Goal: Task Accomplishment & Management: Complete application form

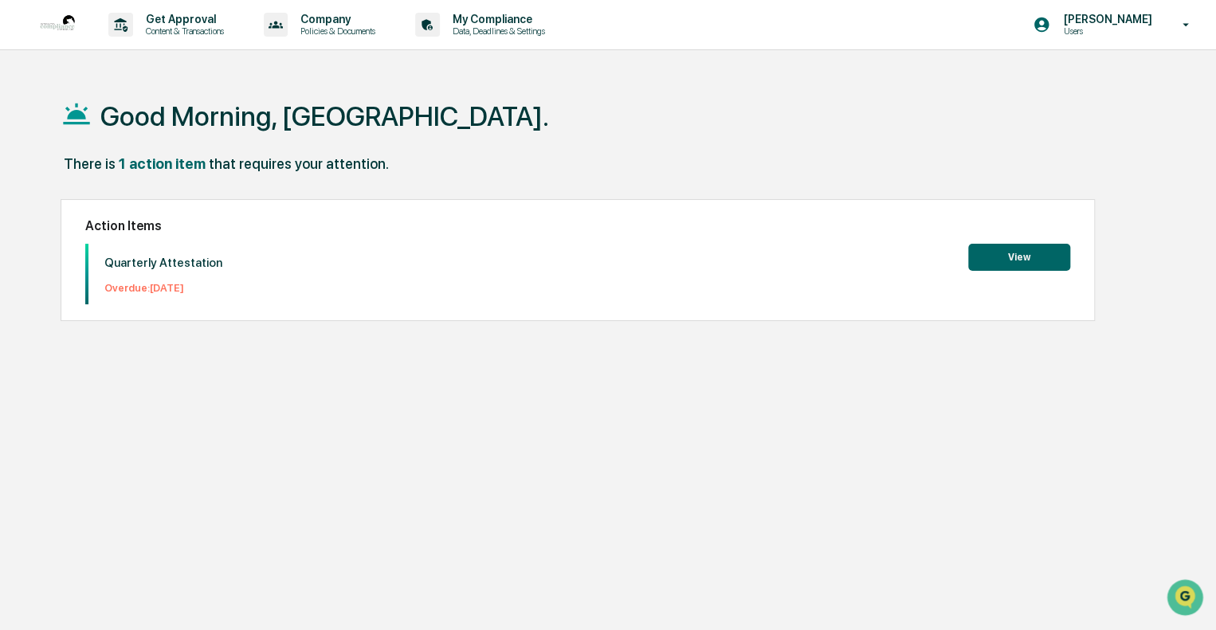
click at [1002, 257] on button "View" at bounding box center [1019, 257] width 102 height 27
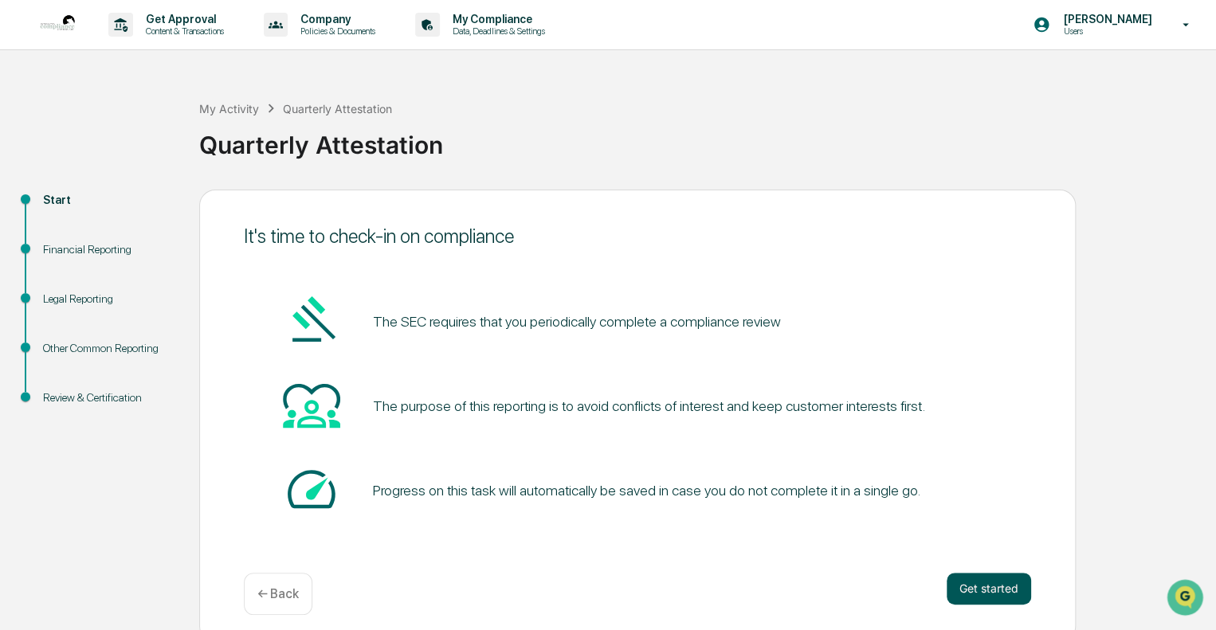
click at [985, 587] on button "Get started" at bounding box center [989, 589] width 84 height 32
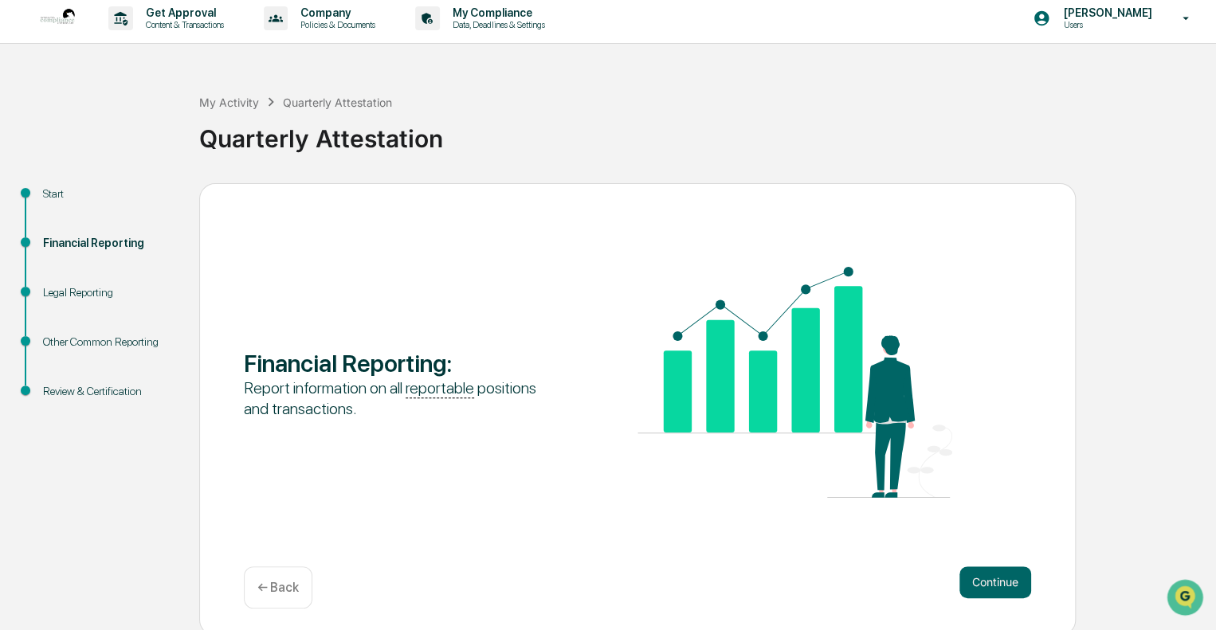
scroll to position [10, 0]
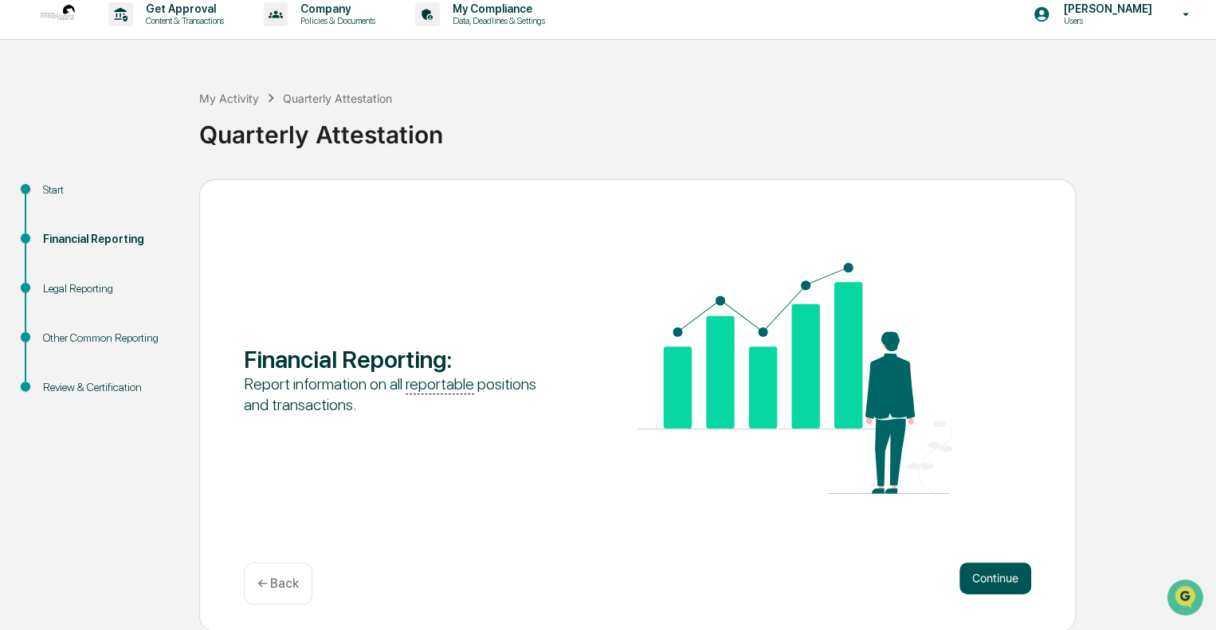
click at [992, 573] on button "Continue" at bounding box center [996, 579] width 72 height 32
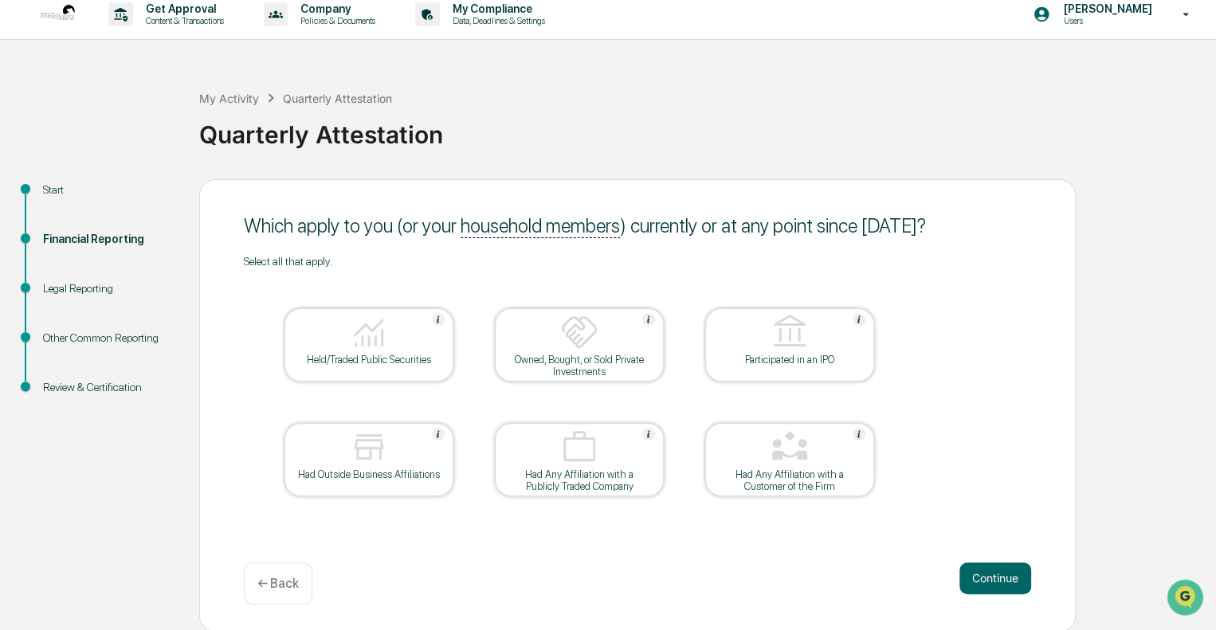
click at [395, 357] on div "Held/Traded Public Securities" at bounding box center [368, 360] width 143 height 12
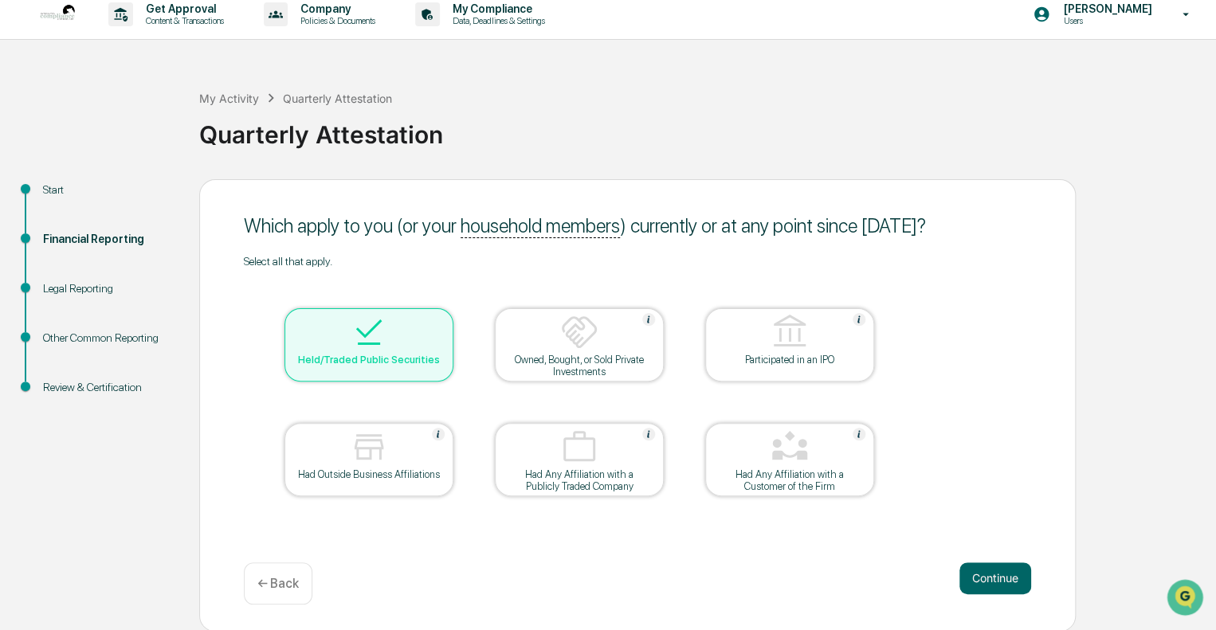
click at [351, 476] on div "Had Outside Business Affiliations" at bounding box center [368, 475] width 143 height 12
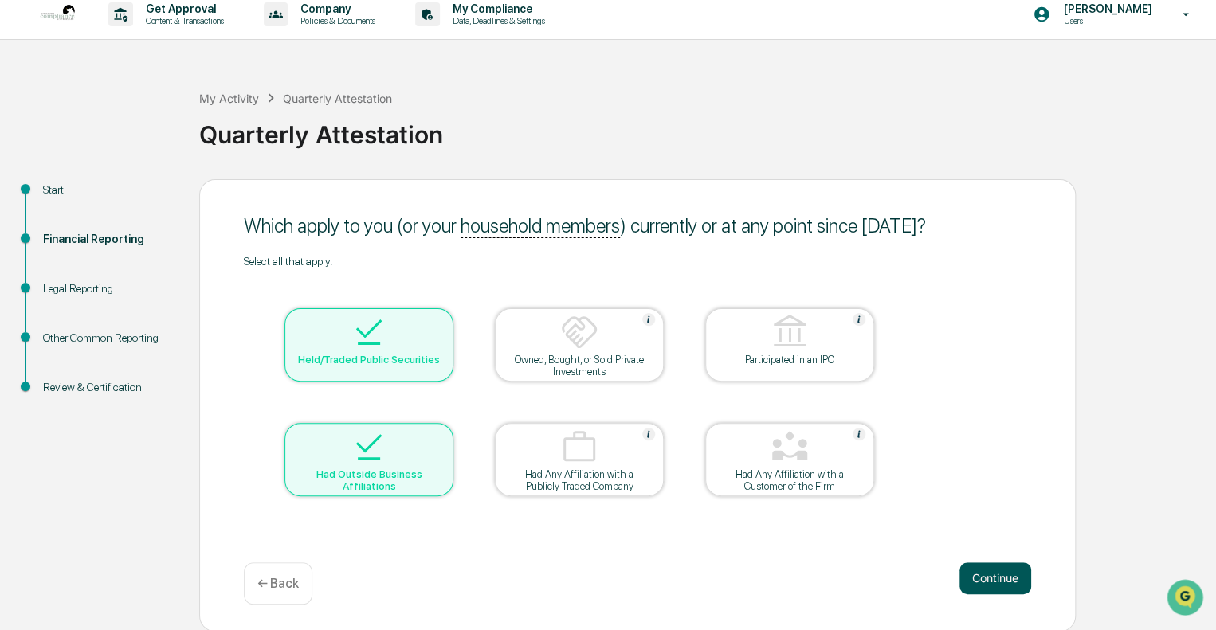
click at [994, 575] on button "Continue" at bounding box center [996, 579] width 72 height 32
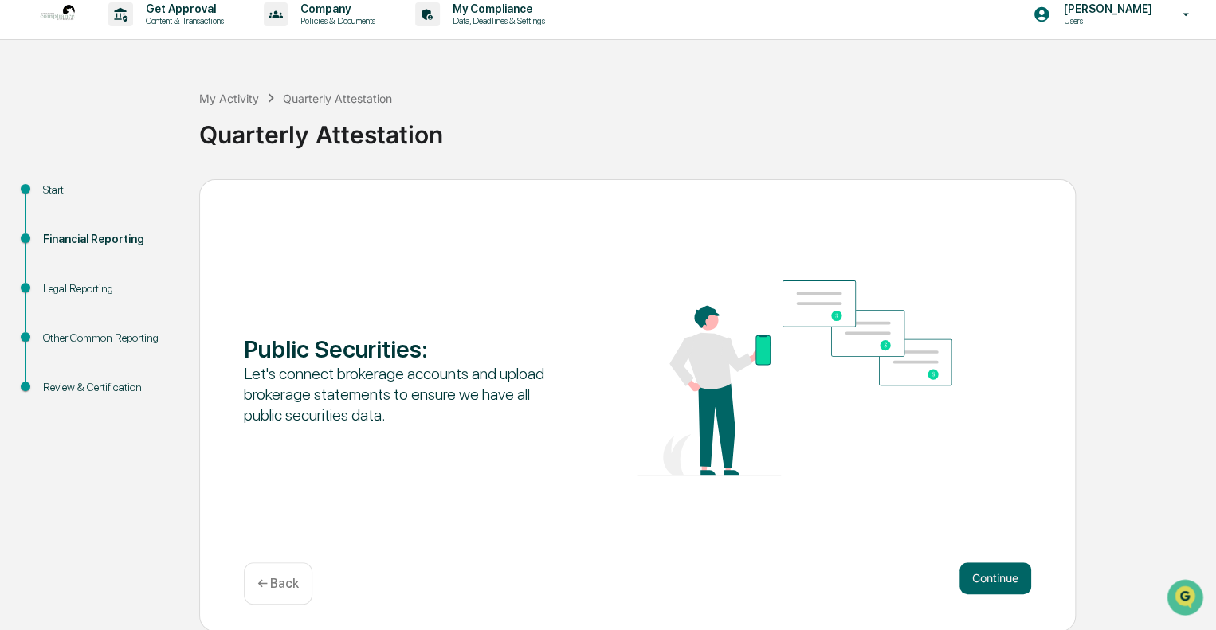
click at [795, 567] on div "Continue ← Back" at bounding box center [637, 584] width 787 height 42
click at [1005, 586] on button "Continue" at bounding box center [996, 579] width 72 height 32
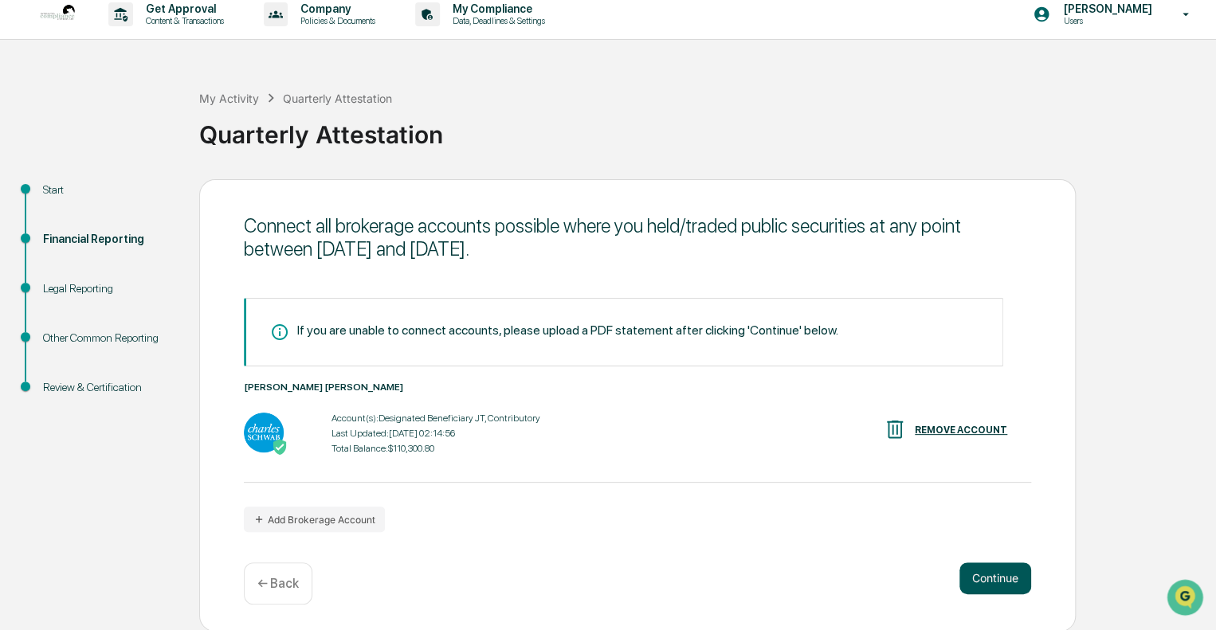
click at [1004, 578] on button "Continue" at bounding box center [996, 579] width 72 height 32
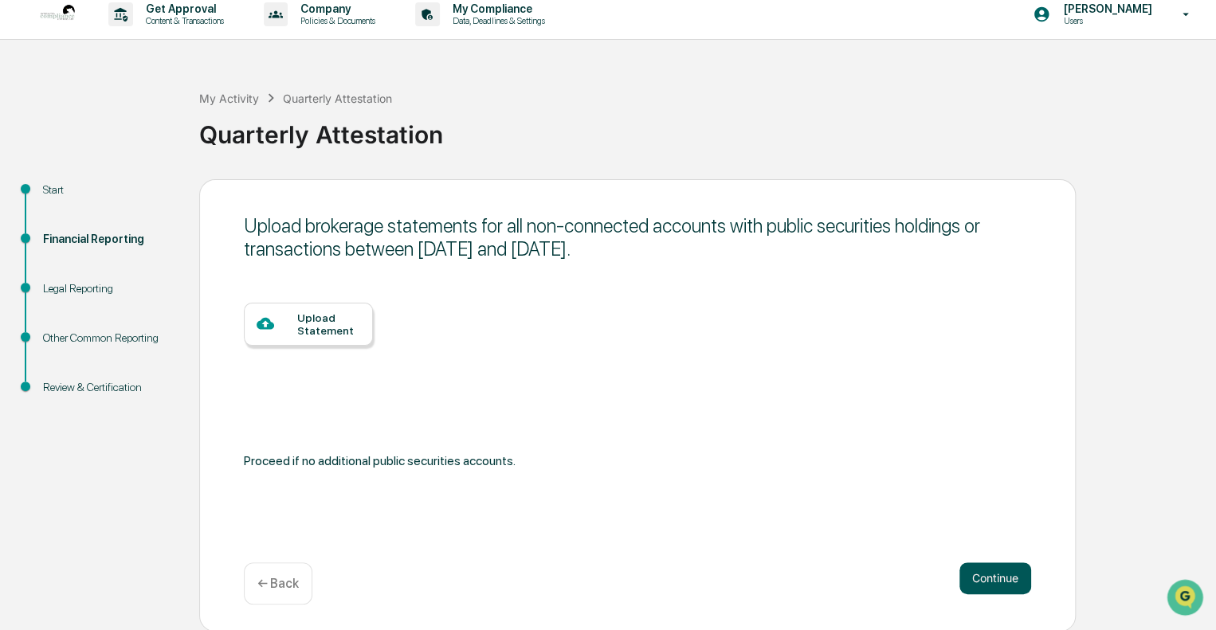
click at [995, 573] on button "Continue" at bounding box center [996, 579] width 72 height 32
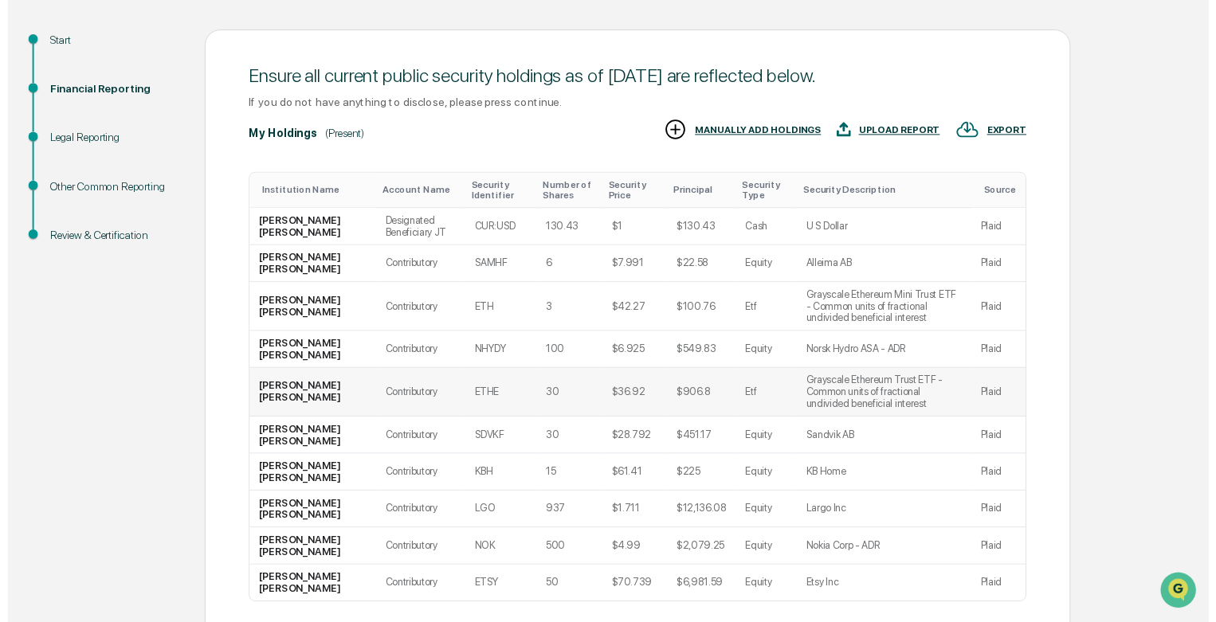
scroll to position [249, 0]
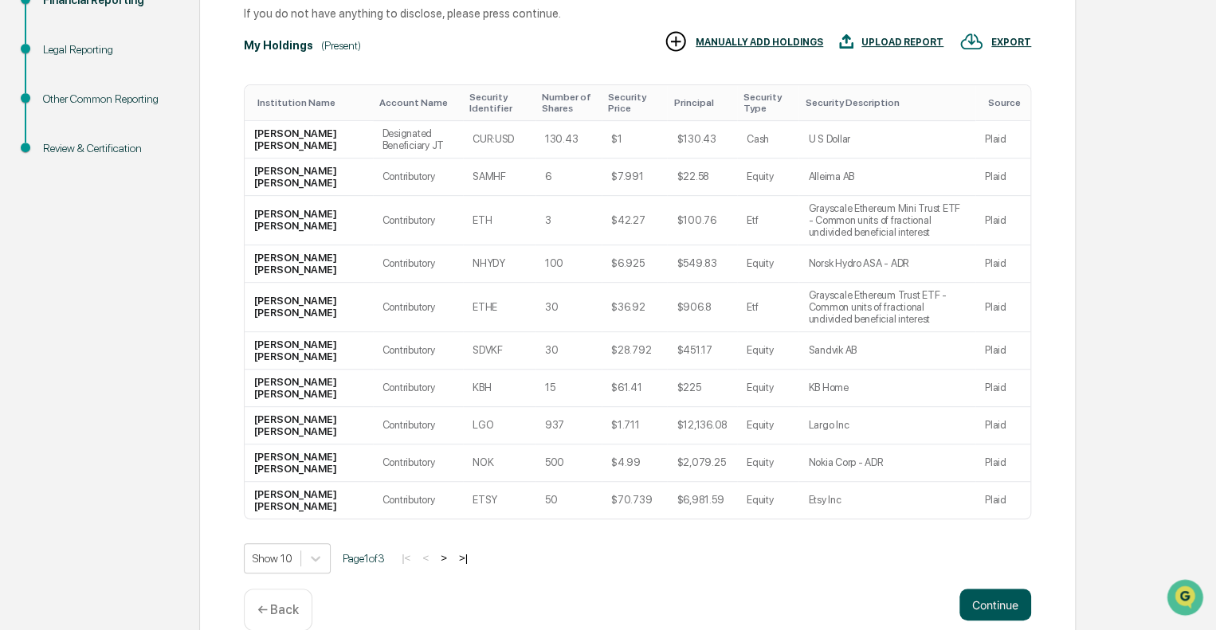
click at [981, 589] on button "Continue" at bounding box center [996, 605] width 72 height 32
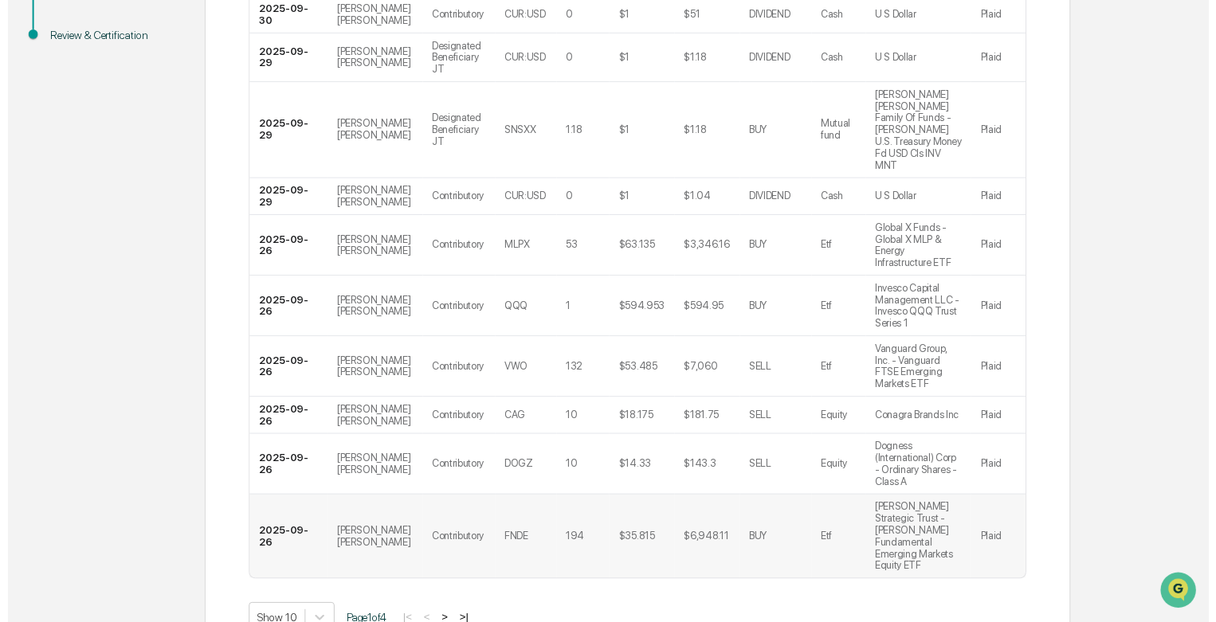
scroll to position [363, 0]
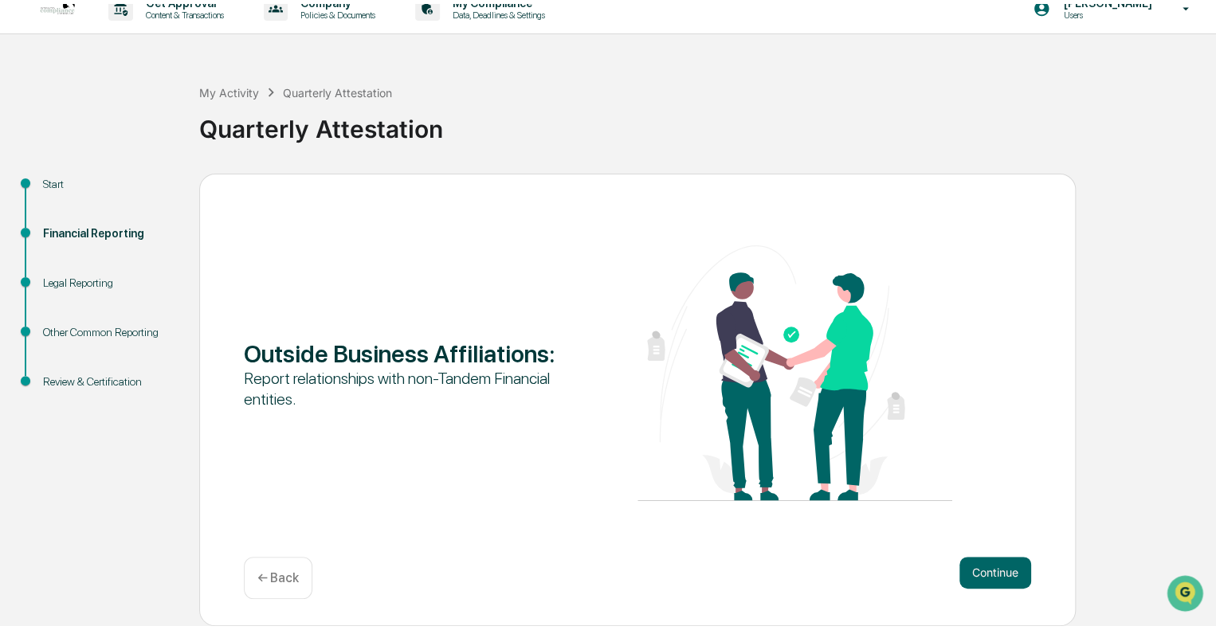
scroll to position [10, 0]
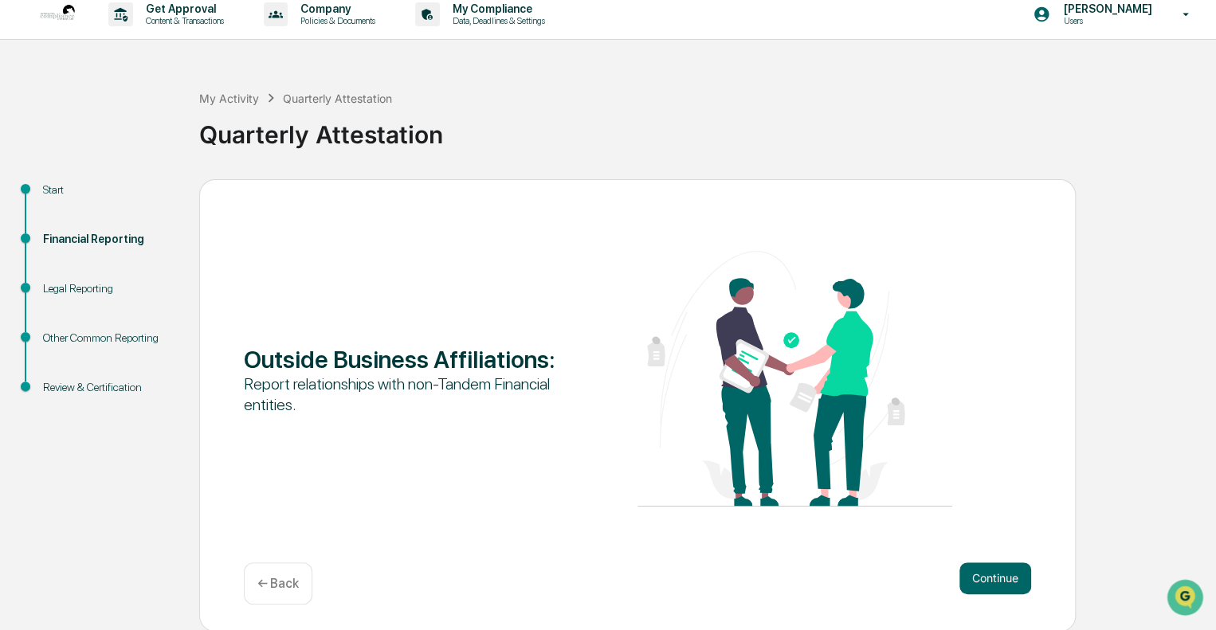
click at [979, 585] on button "Continue" at bounding box center [996, 579] width 72 height 32
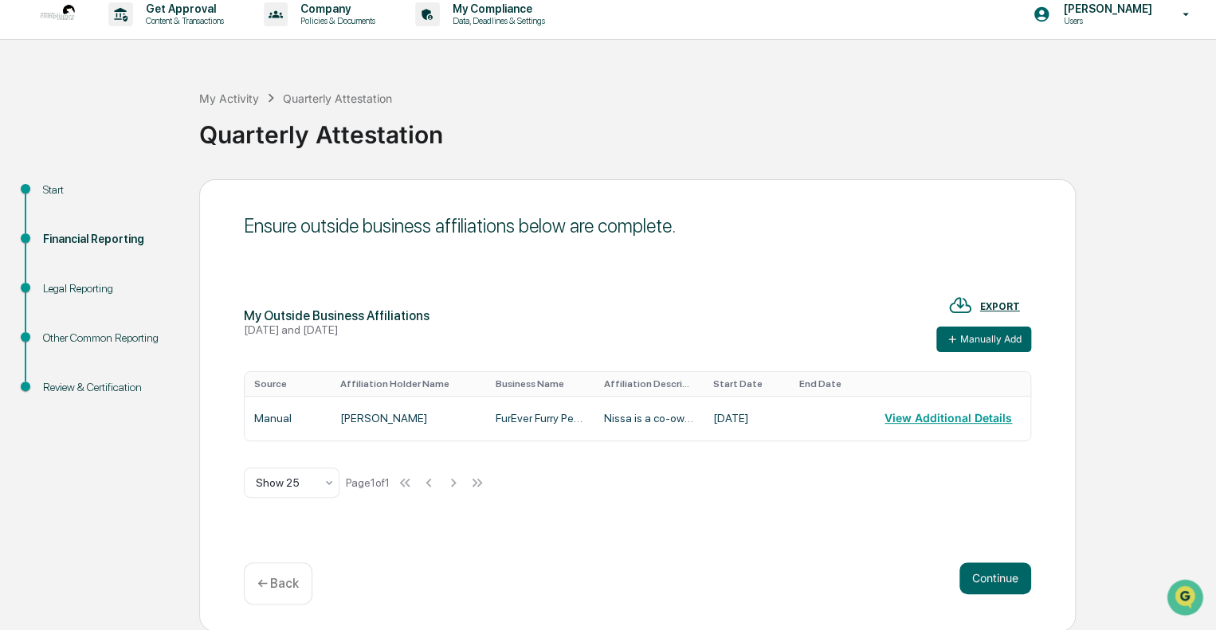
click at [979, 585] on button "Continue" at bounding box center [996, 579] width 72 height 32
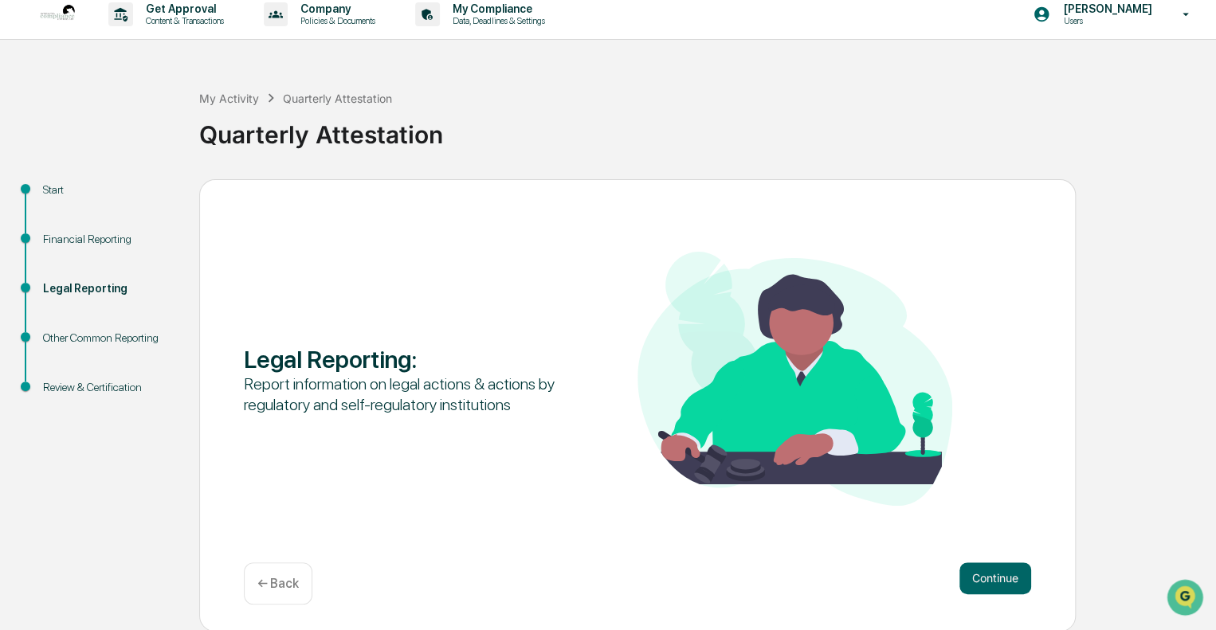
click at [979, 585] on button "Continue" at bounding box center [996, 579] width 72 height 32
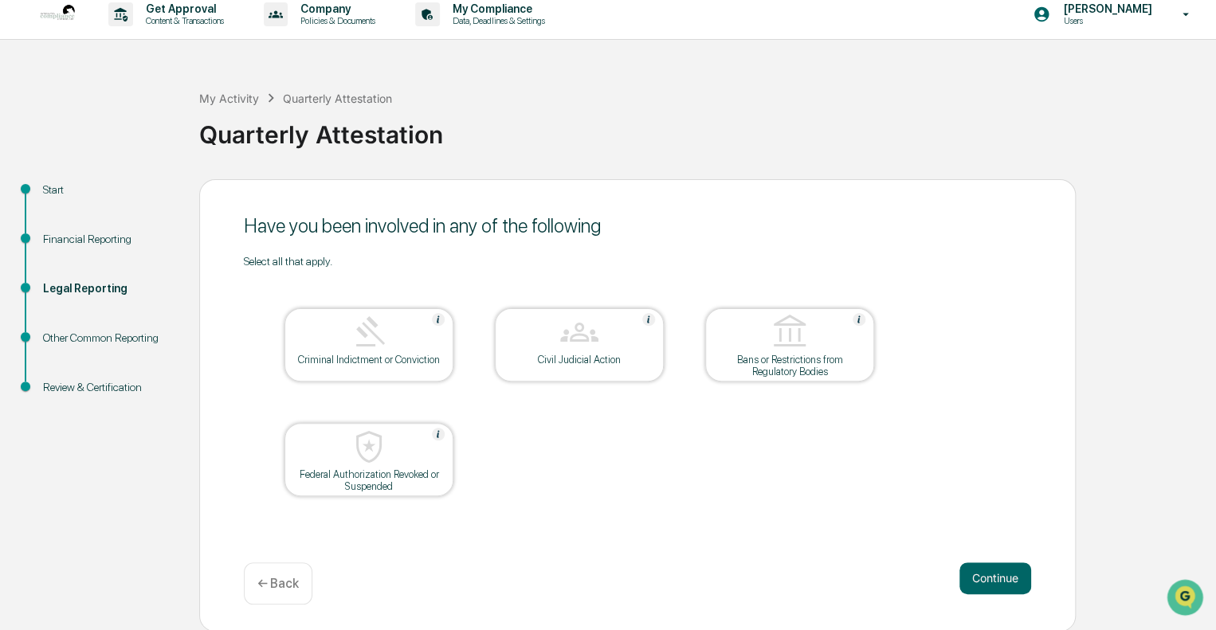
click at [979, 585] on button "Continue" at bounding box center [996, 579] width 72 height 32
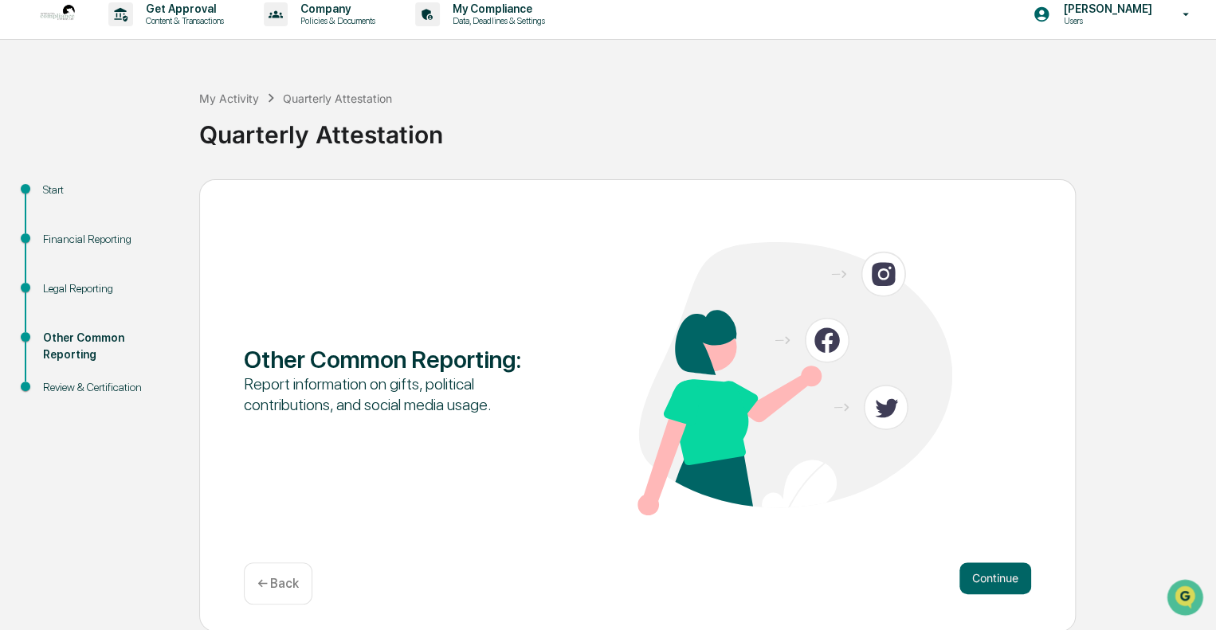
click at [979, 585] on button "Continue" at bounding box center [996, 579] width 72 height 32
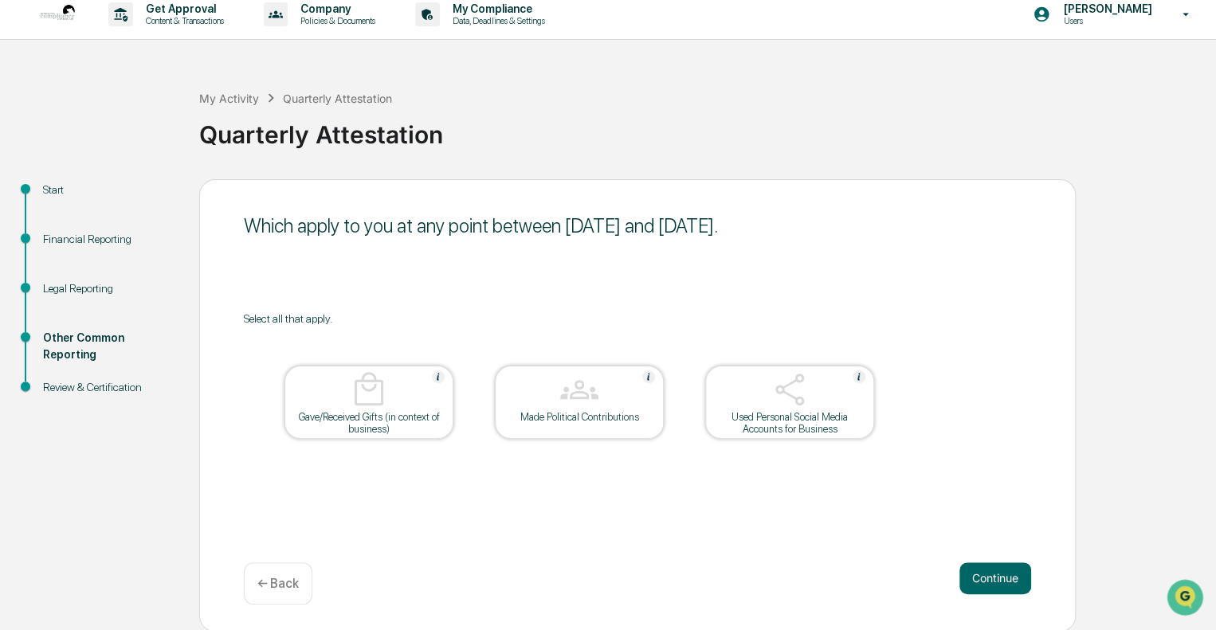
click at [979, 585] on button "Continue" at bounding box center [996, 579] width 72 height 32
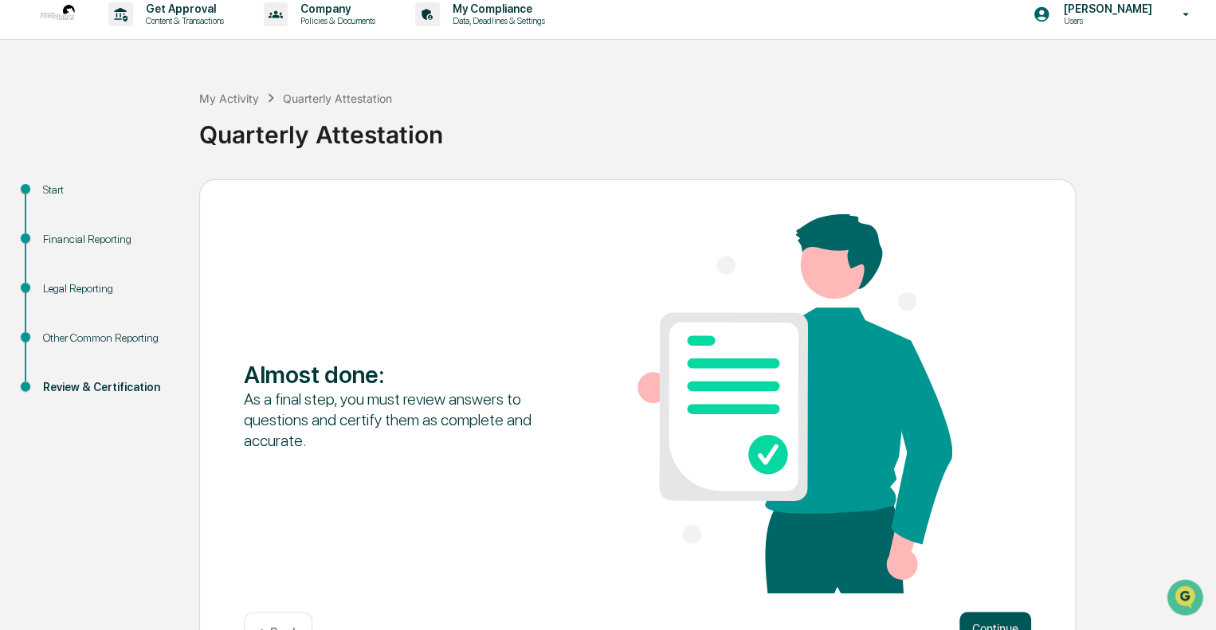
click at [976, 618] on button "Continue" at bounding box center [996, 628] width 72 height 32
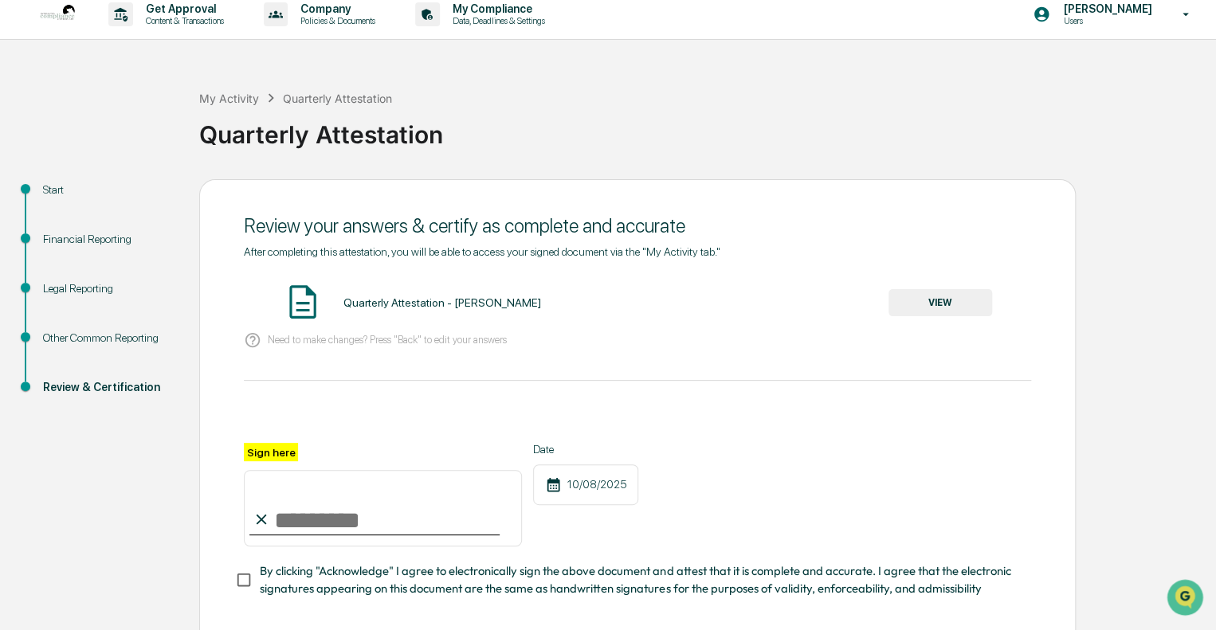
click at [371, 529] on input "Sign here" at bounding box center [383, 508] width 278 height 77
type input "**********"
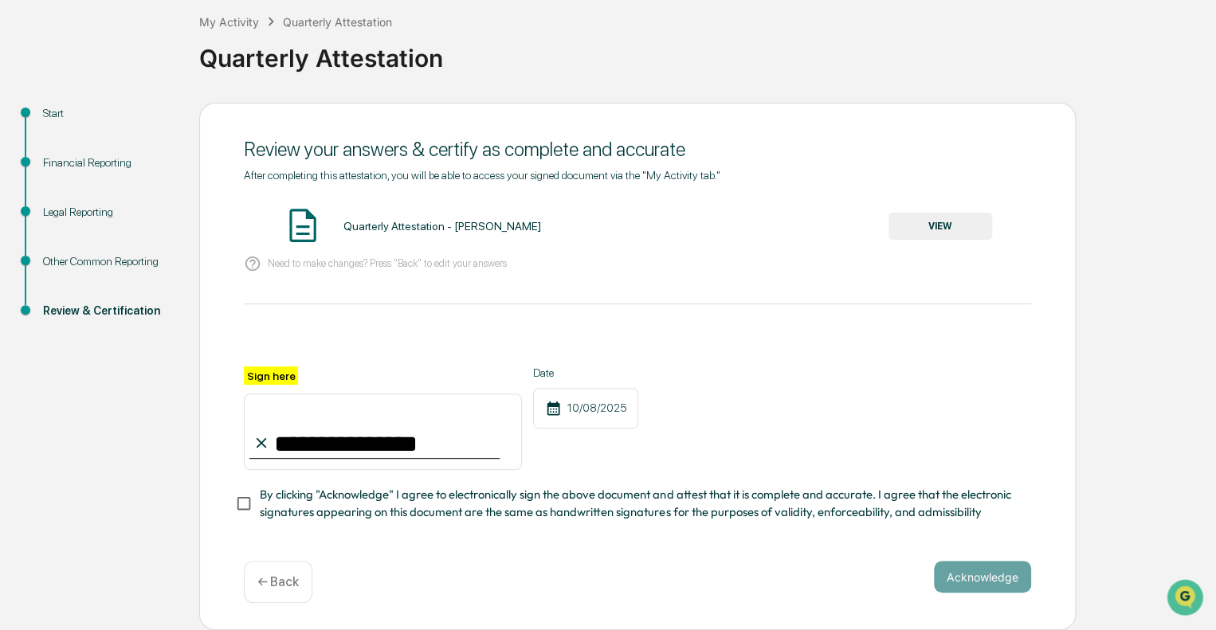
scroll to position [92, 0]
click at [967, 583] on button "Acknowledge" at bounding box center [982, 577] width 97 height 32
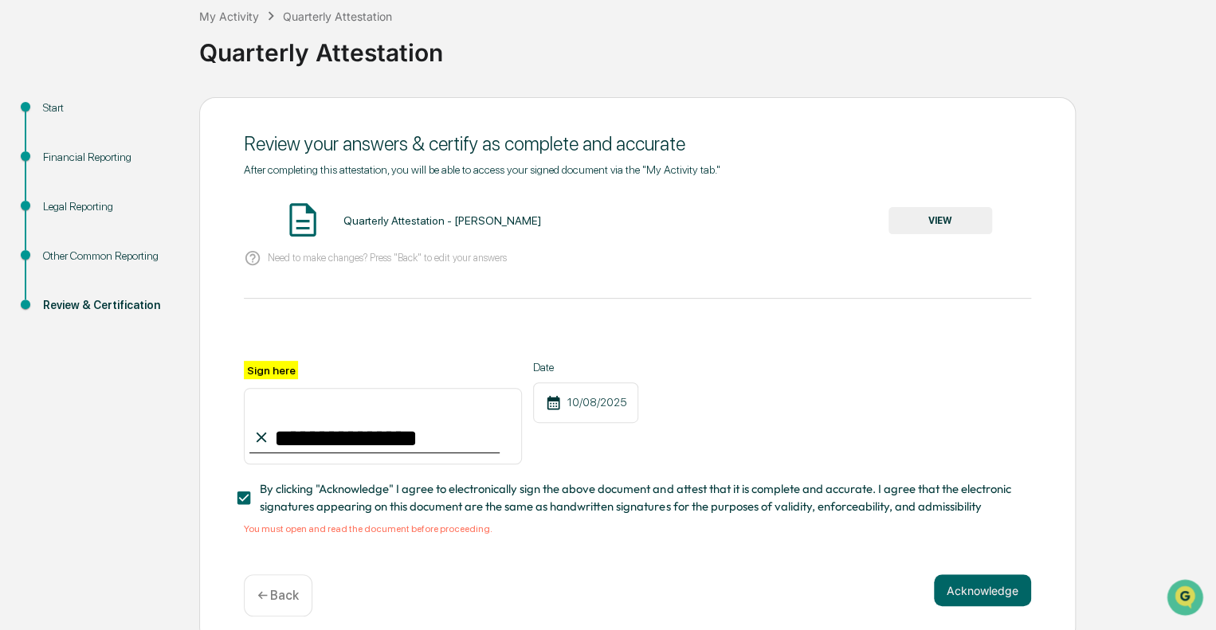
click at [950, 232] on button "VIEW" at bounding box center [941, 220] width 104 height 27
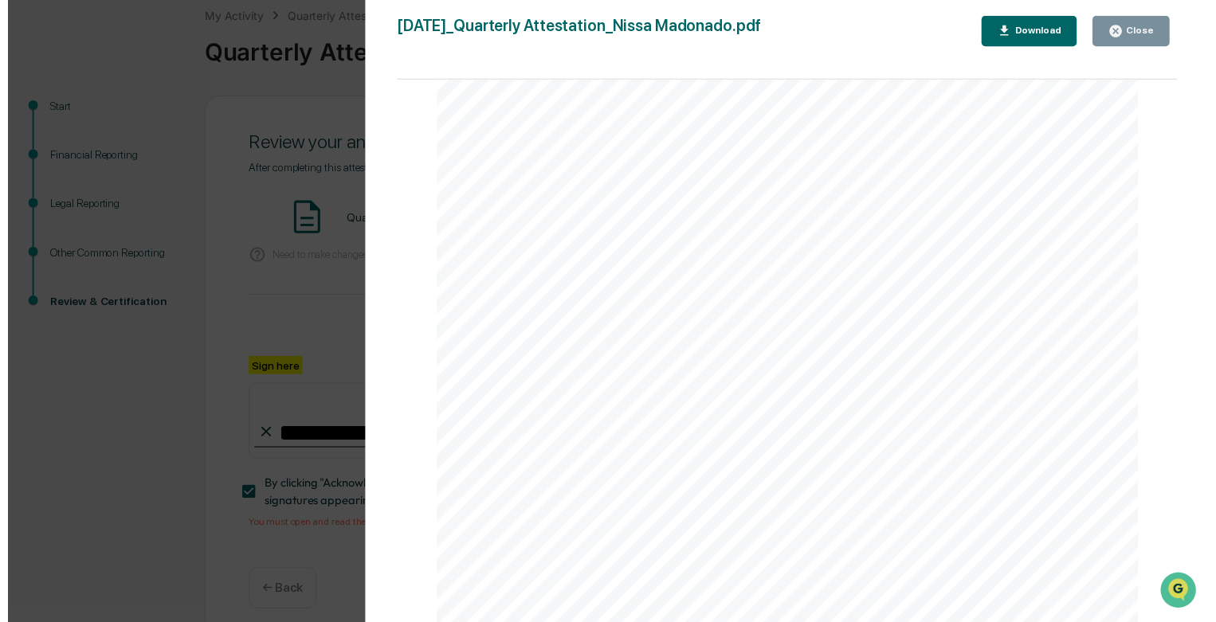
scroll to position [6842, 0]
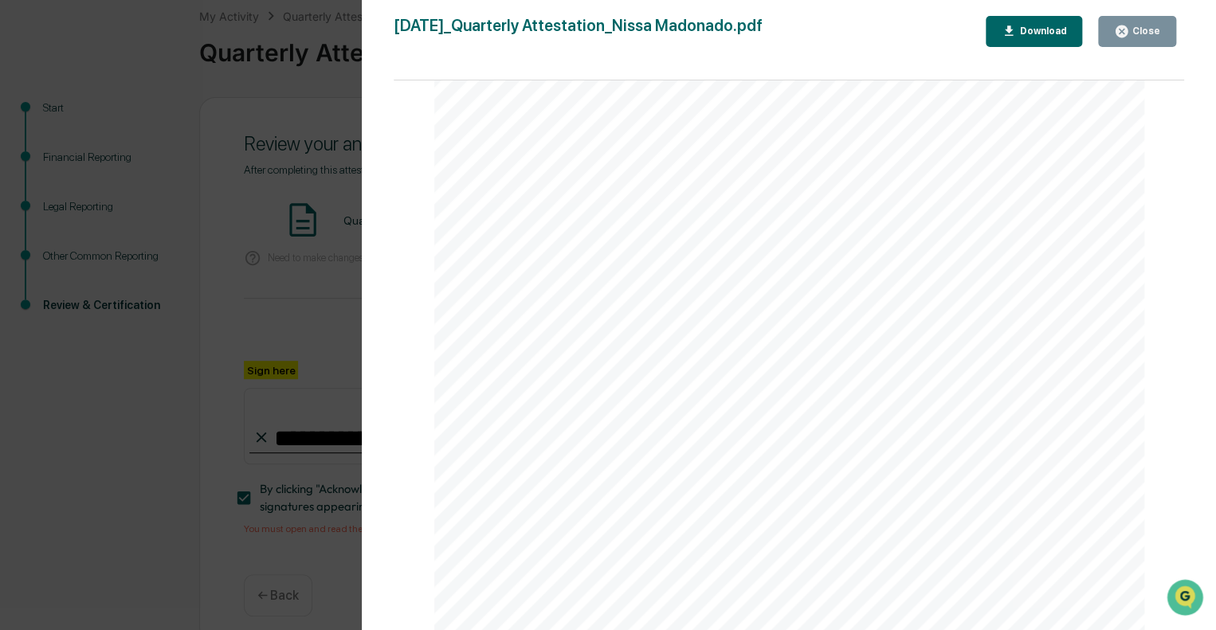
click at [1153, 29] on div "Close" at bounding box center [1144, 31] width 31 height 11
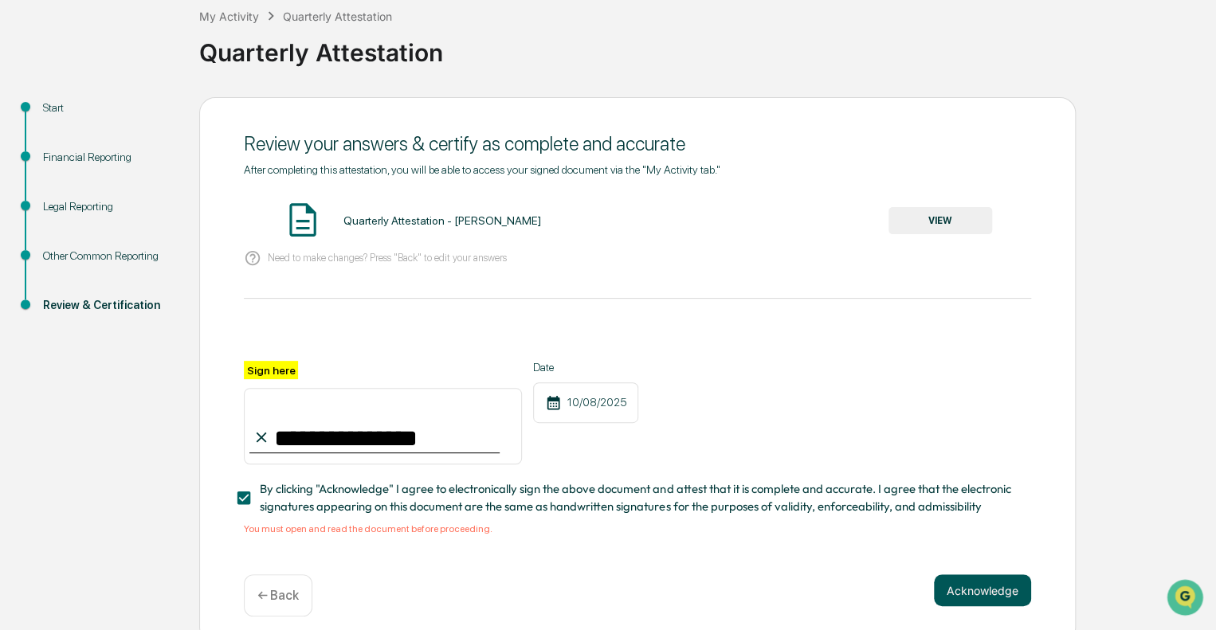
click at [970, 592] on button "Acknowledge" at bounding box center [982, 591] width 97 height 32
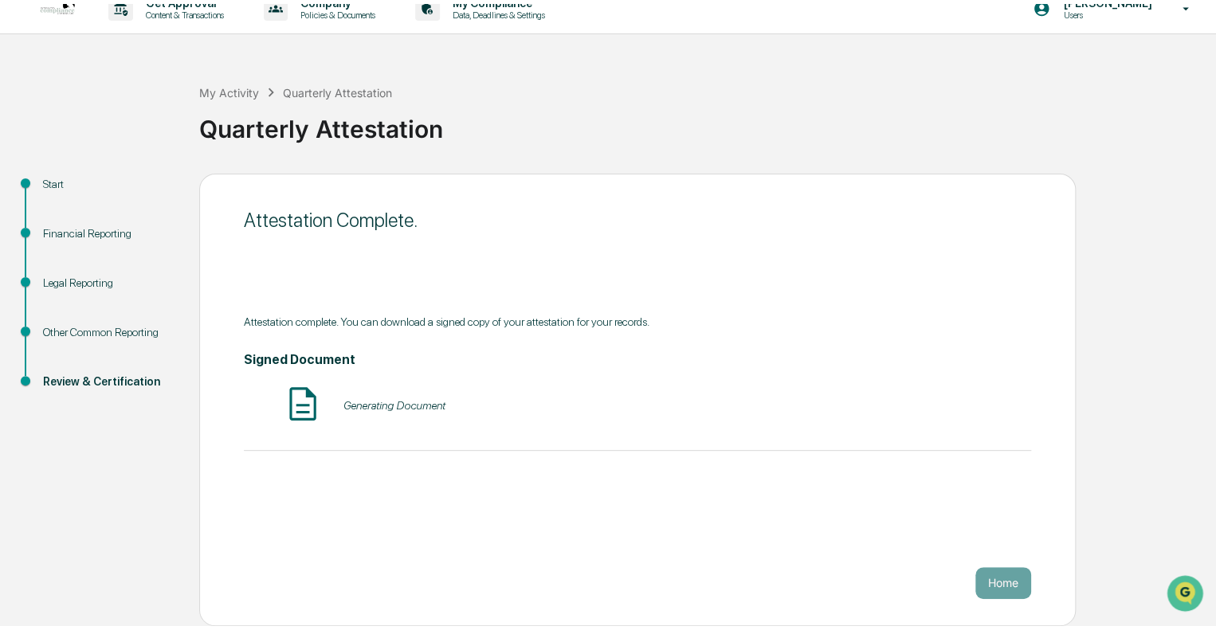
scroll to position [10, 0]
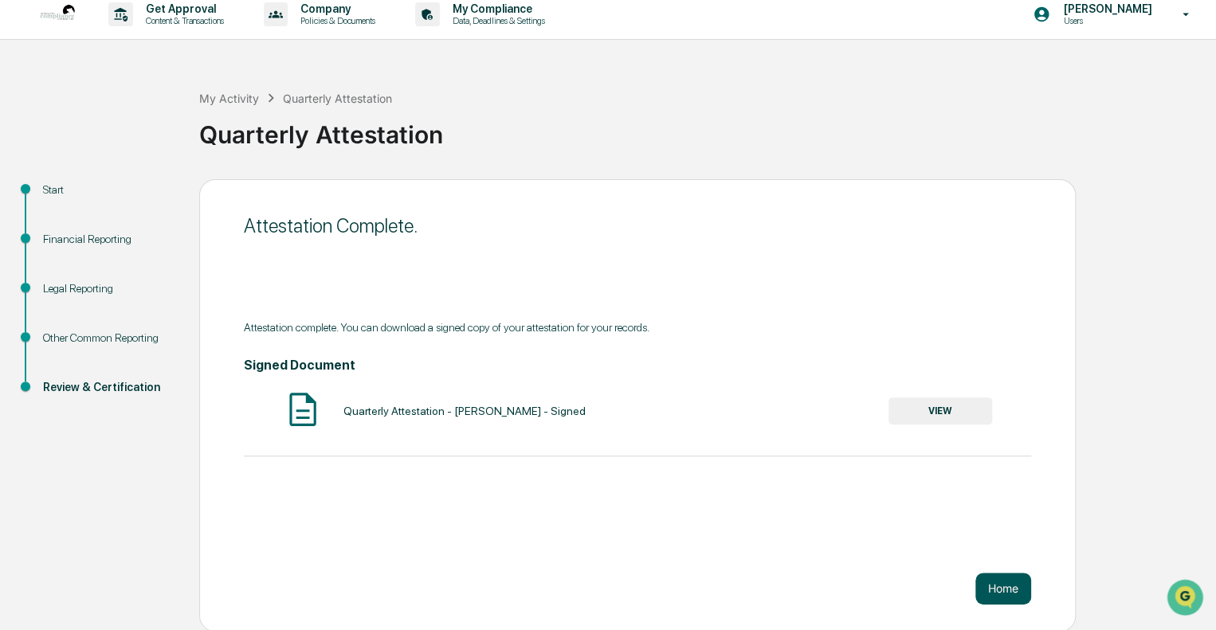
click at [998, 583] on button "Home" at bounding box center [1004, 589] width 56 height 32
